Goal: Task Accomplishment & Management: Complete application form

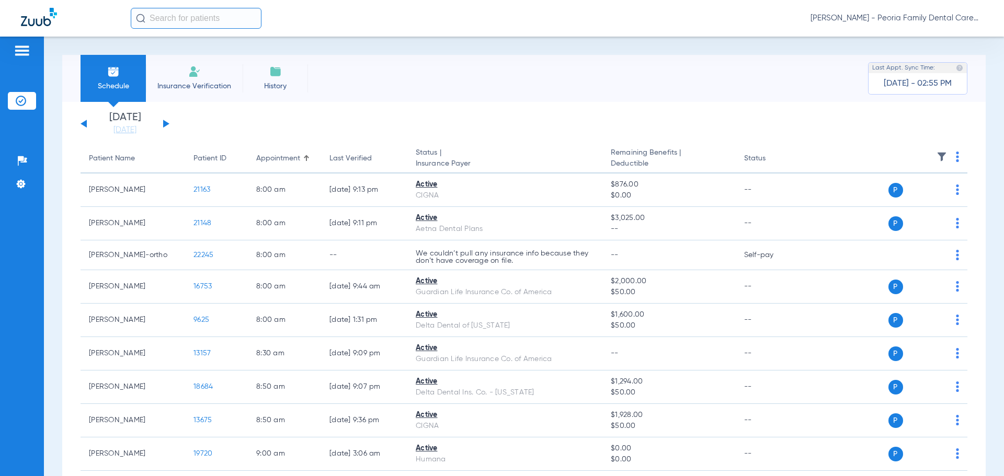
click at [162, 121] on div "[DATE] [DATE] [DATE] [DATE] [DATE] [DATE] [DATE] [DATE] [DATE] [DATE] [DATE] [D…" at bounding box center [124, 123] width 89 height 23
click at [165, 122] on button at bounding box center [166, 124] width 6 height 8
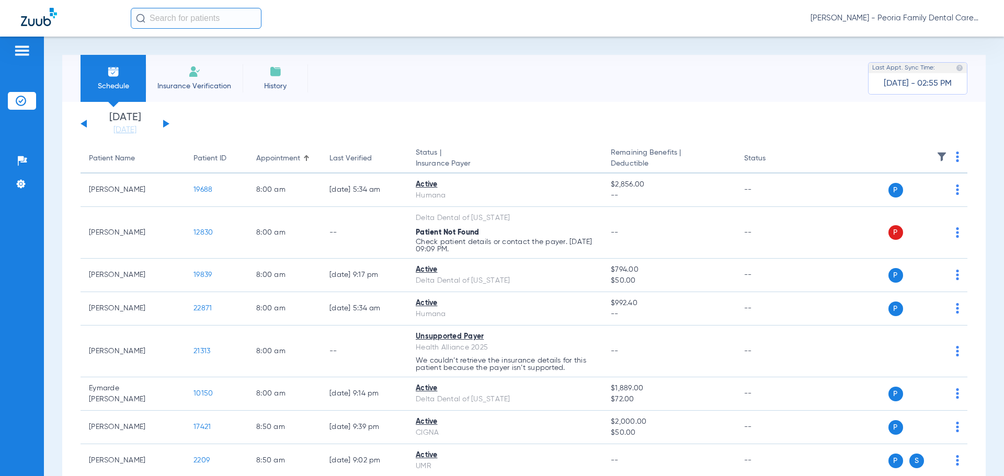
click at [167, 123] on button at bounding box center [166, 124] width 6 height 8
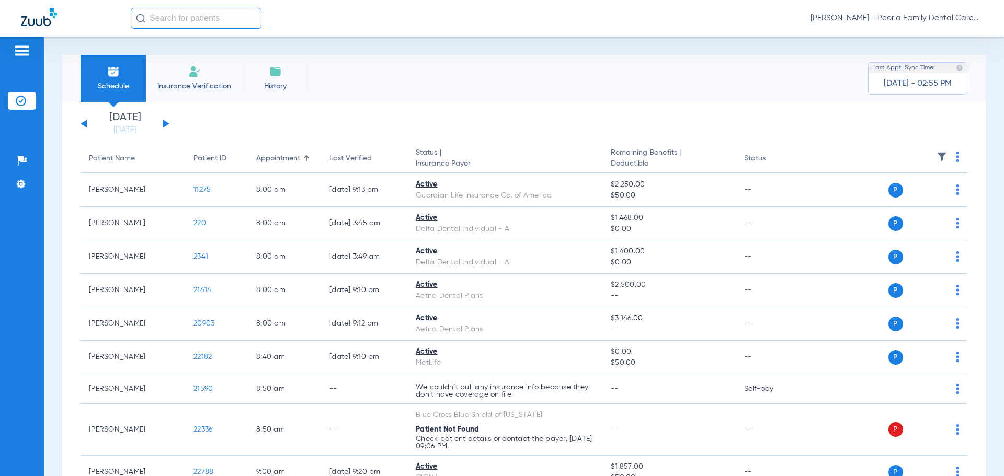
click at [194, 83] on span "Insurance Verification" at bounding box center [194, 86] width 81 height 10
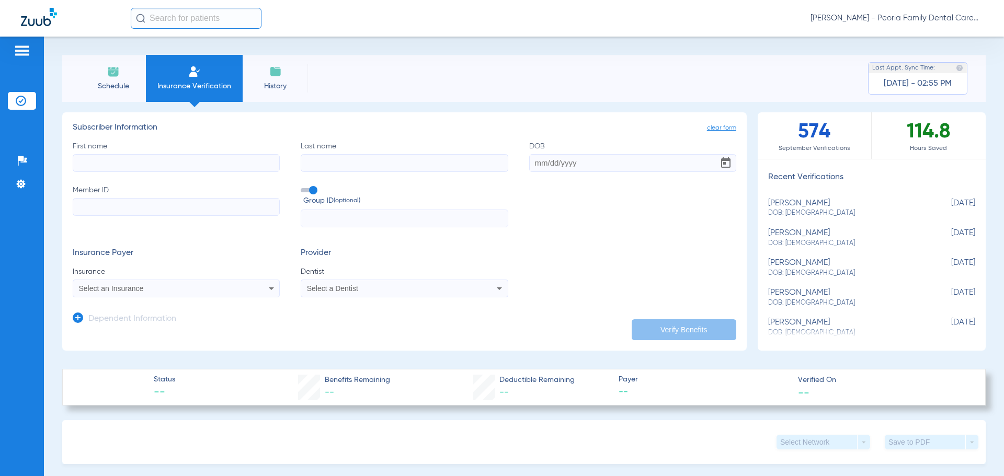
click at [798, 205] on div "[PERSON_NAME] DOB: [DEMOGRAPHIC_DATA]" at bounding box center [845, 208] width 155 height 19
type input "[PERSON_NAME]"
type input "[DATE]"
type input "08019051513"
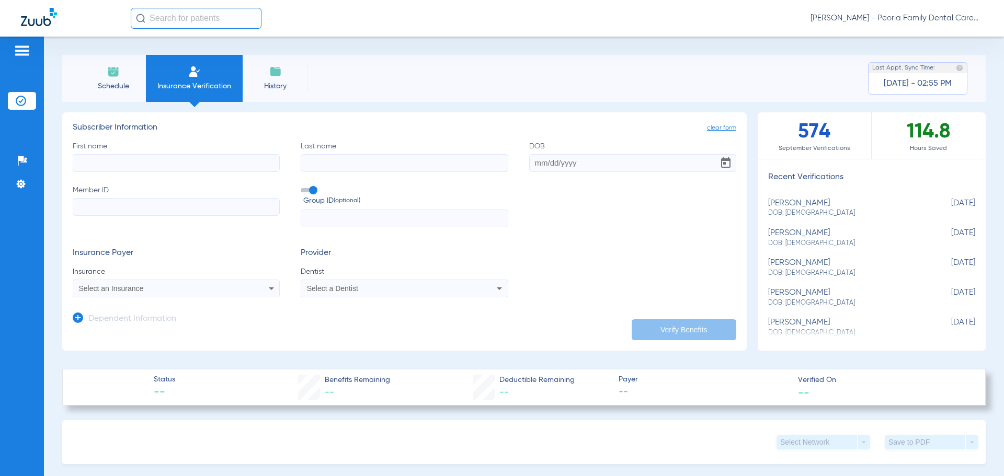
type input "08550"
